Goal: Task Accomplishment & Management: Complete application form

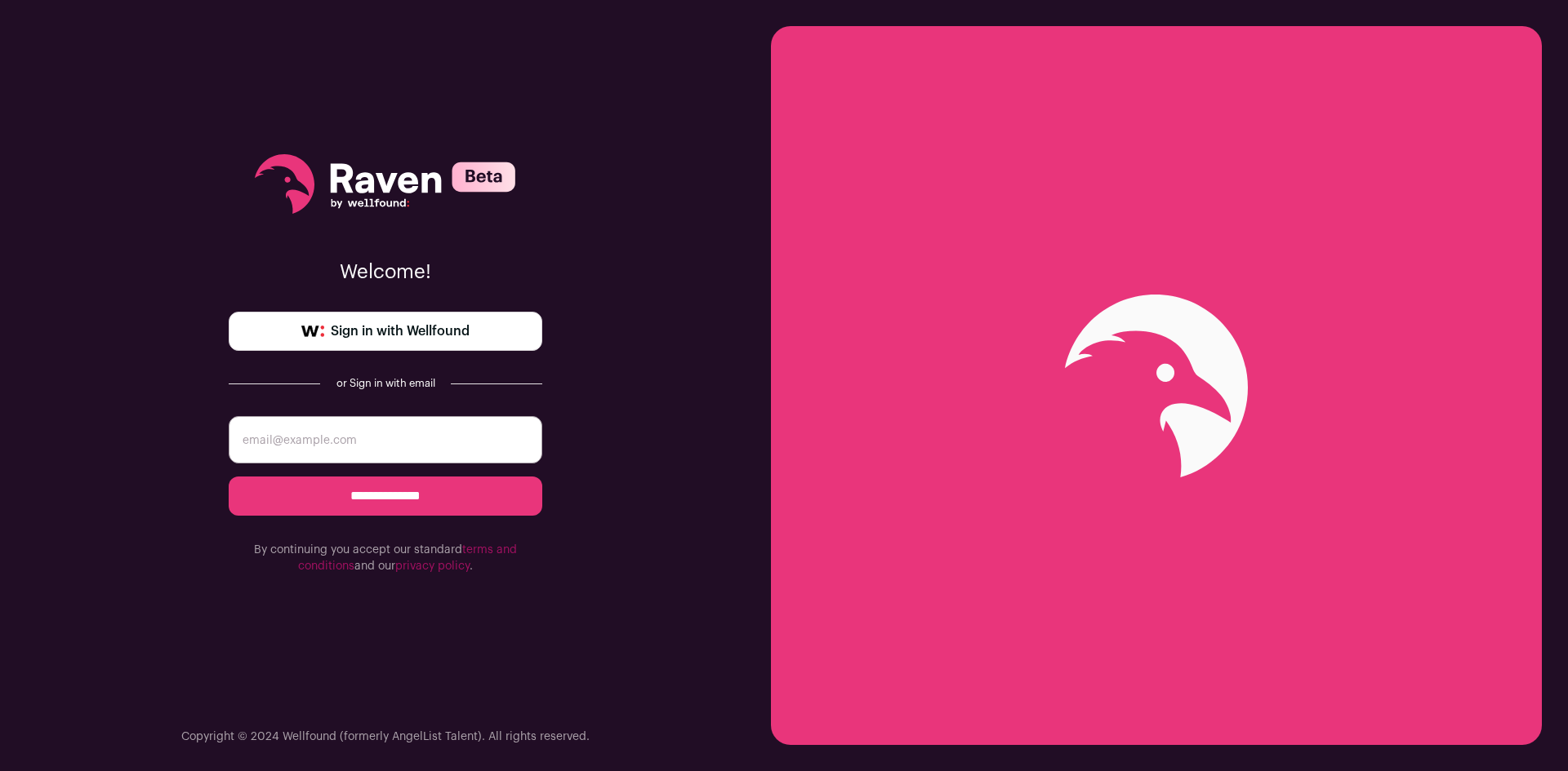
click at [363, 454] on input "email" at bounding box center [385, 440] width 313 height 47
type input "[PERSON_NAME][EMAIL_ADDRESS][PERSON_NAME][DOMAIN_NAME]"
click at [413, 492] on input "**********" at bounding box center [385, 496] width 313 height 40
click at [395, 337] on span "Sign in with Wellfound" at bounding box center [399, 331] width 138 height 20
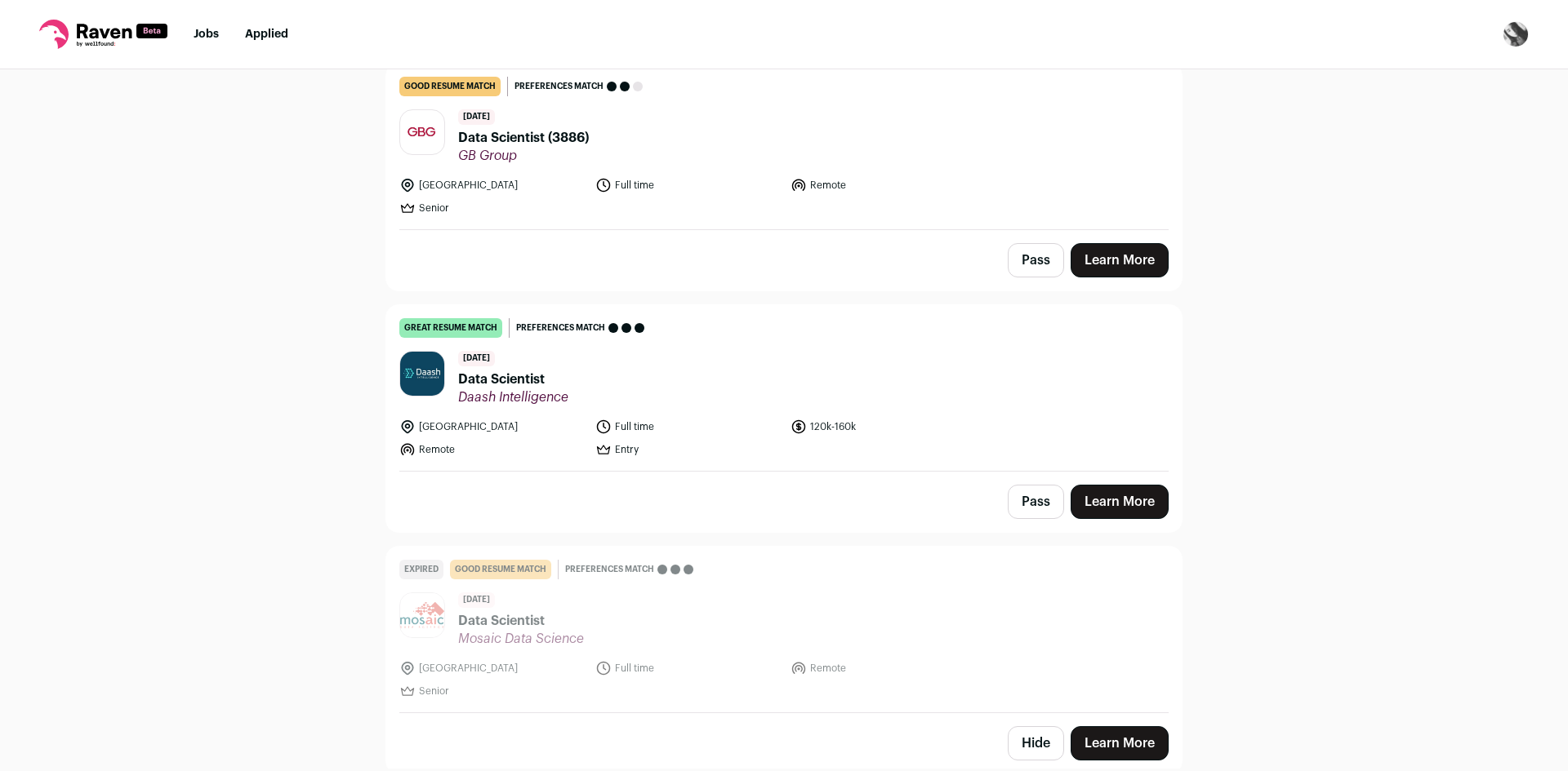
scroll to position [442, 0]
click at [486, 384] on span "Data Scientist" at bounding box center [512, 379] width 110 height 20
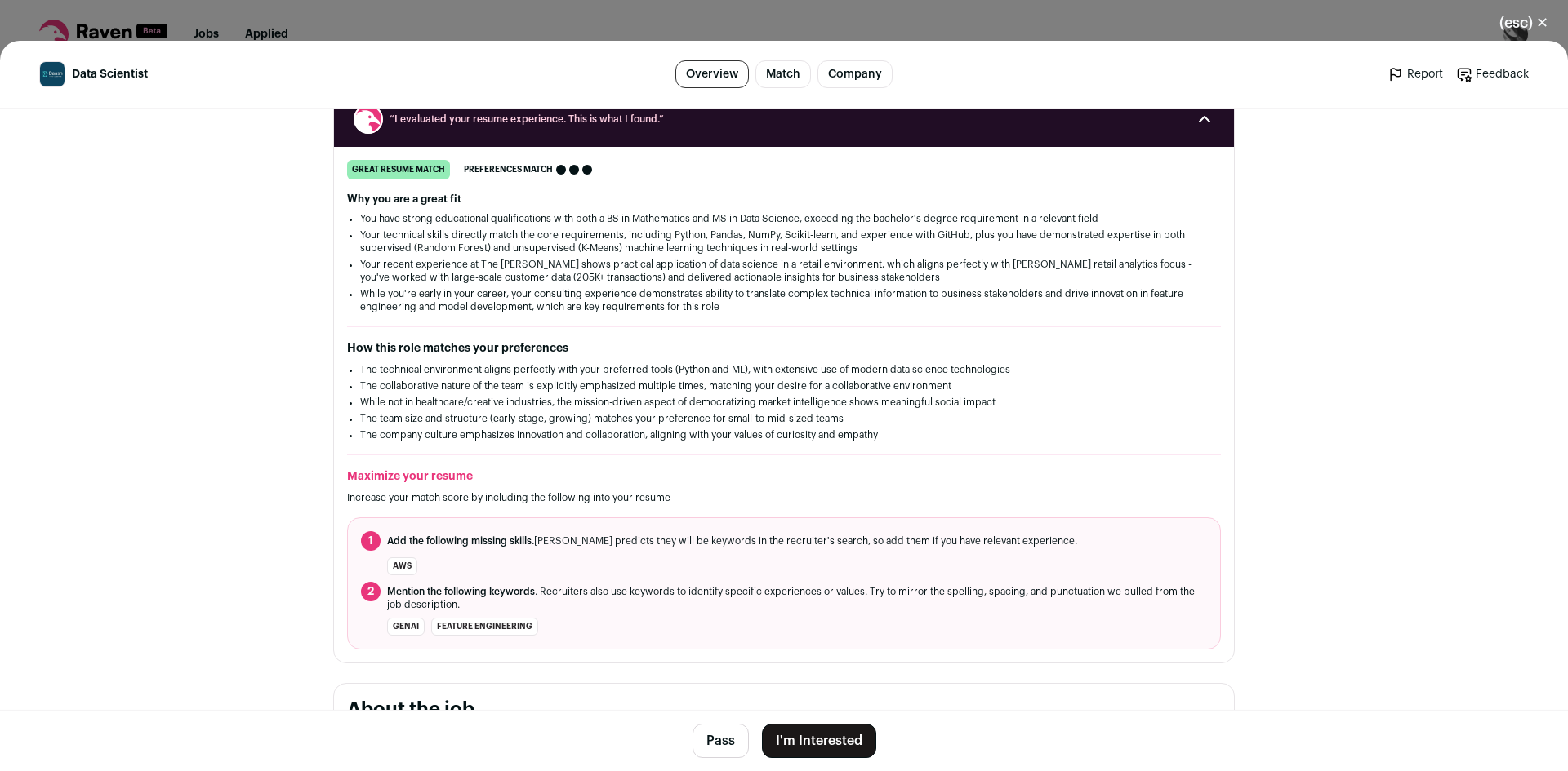
scroll to position [0, 0]
